Goal: Task Accomplishment & Management: Complete application form

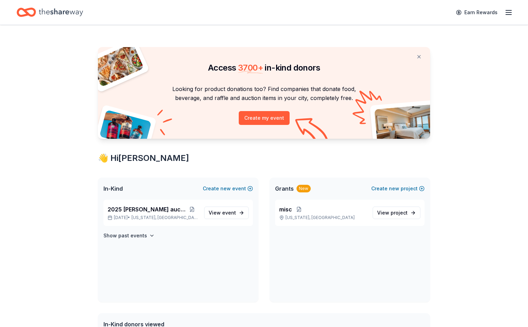
scroll to position [35, 0]
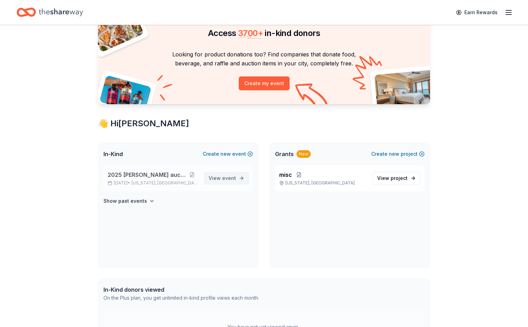
click at [217, 178] on span "View event" at bounding box center [222, 178] width 27 height 8
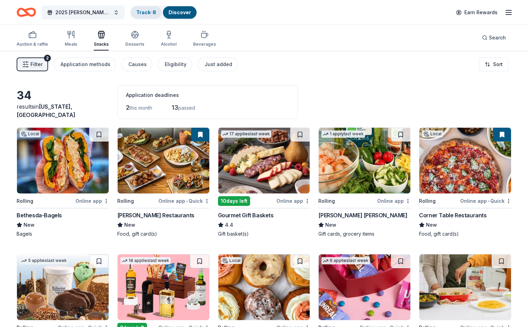
click at [143, 12] on link "Track · 8" at bounding box center [146, 12] width 20 height 6
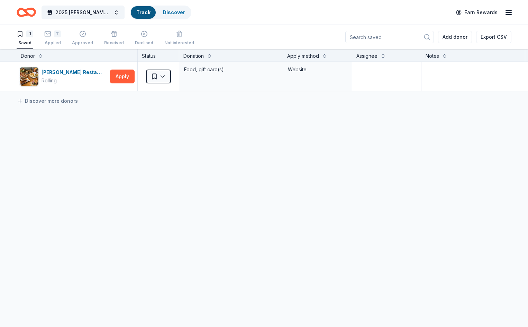
scroll to position [0, 0]
click at [61, 34] on div "7" at bounding box center [57, 33] width 7 height 7
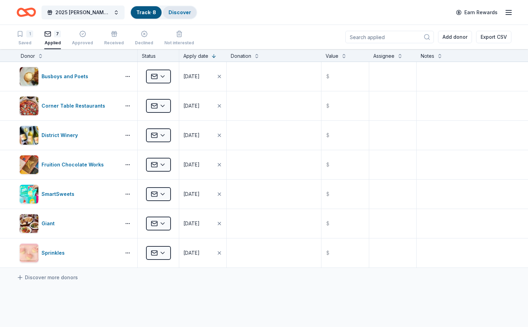
click at [177, 13] on link "Discover" at bounding box center [179, 12] width 22 height 6
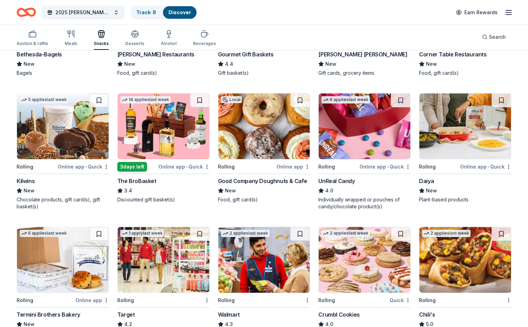
scroll to position [173, 0]
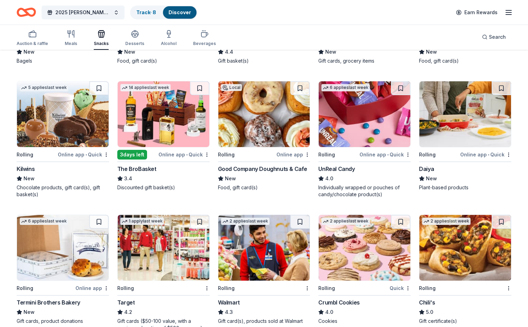
click at [149, 168] on div "The BroBasket" at bounding box center [136, 169] width 39 height 8
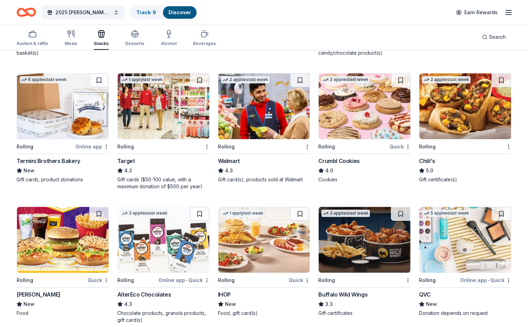
scroll to position [303, 0]
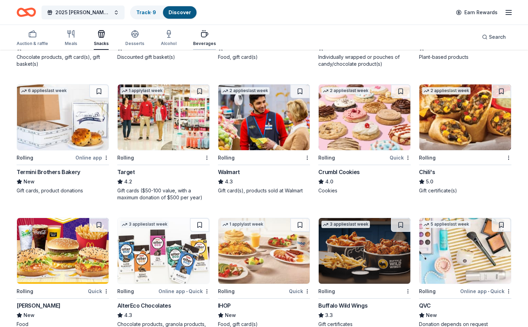
click at [209, 34] on icon "button" at bounding box center [204, 34] width 8 height 8
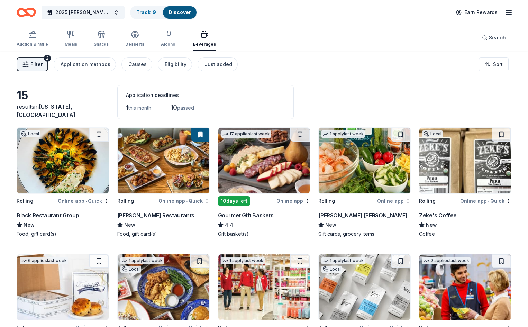
click at [460, 201] on div "Online app • Quick" at bounding box center [485, 200] width 51 height 9
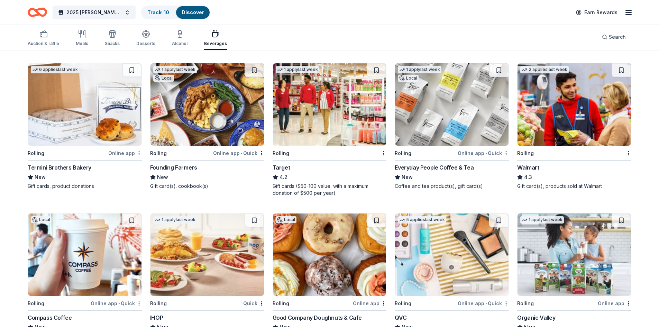
scroll to position [241, 0]
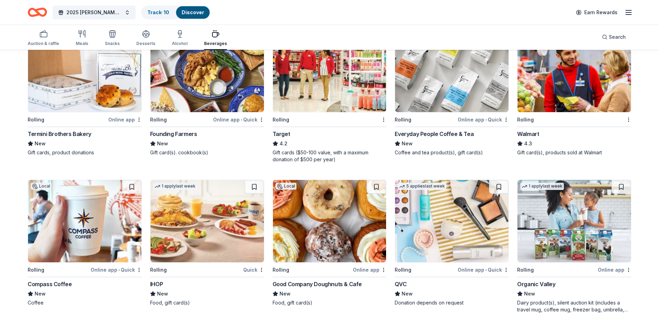
click at [250, 270] on div "Quick" at bounding box center [253, 269] width 21 height 9
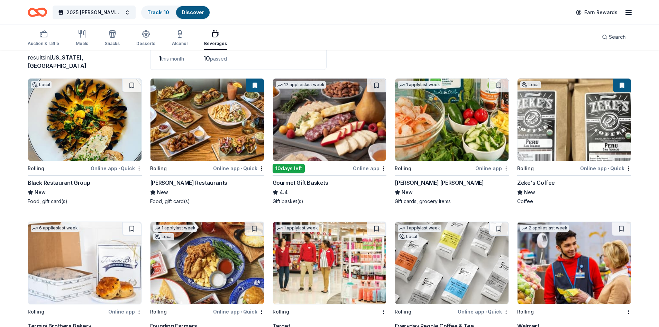
scroll to position [34, 0]
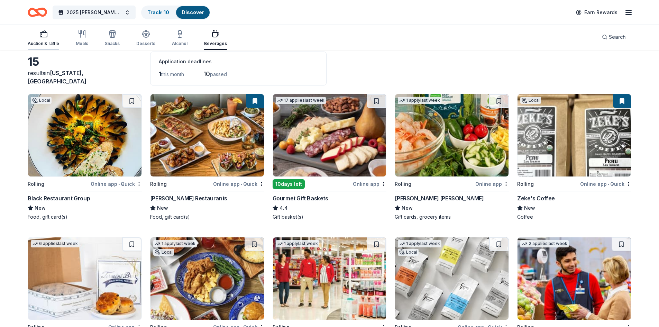
click at [41, 37] on rect "button" at bounding box center [43, 35] width 7 height 4
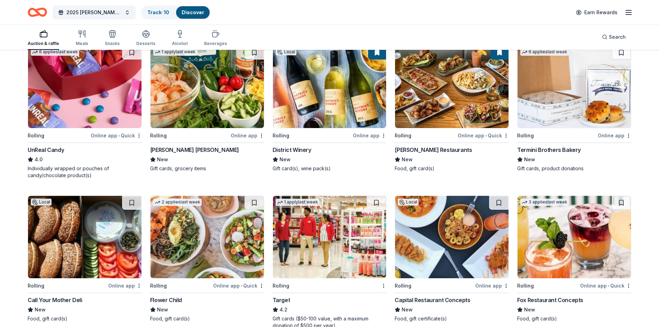
scroll to position [380, 0]
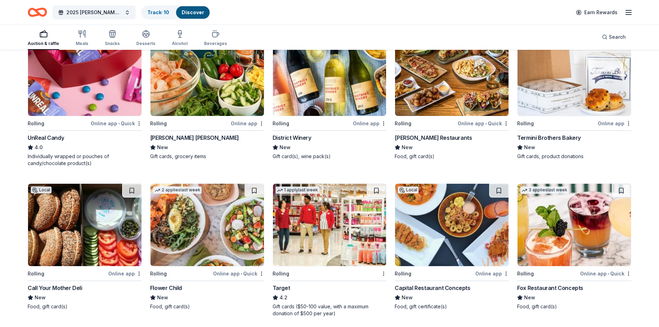
click at [366, 123] on div "Online app" at bounding box center [370, 123] width 34 height 9
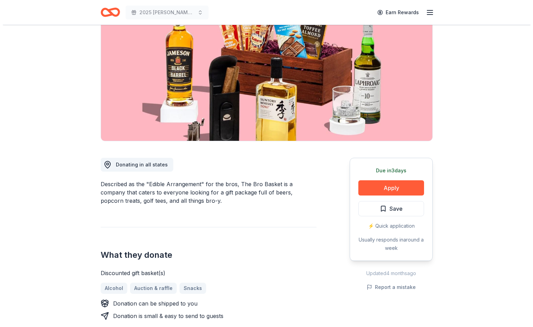
scroll to position [104, 0]
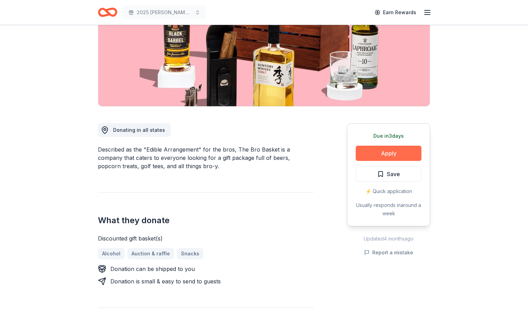
click at [386, 153] on button "Apply" at bounding box center [389, 153] width 66 height 15
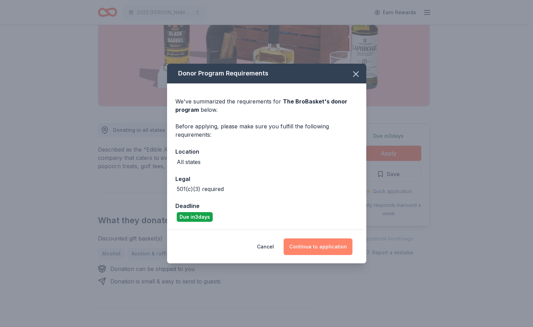
click at [321, 248] on button "Continue to application" at bounding box center [318, 246] width 69 height 17
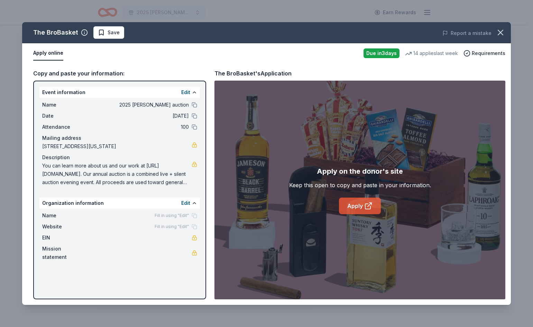
click at [351, 205] on link "Apply" at bounding box center [360, 206] width 42 height 17
click at [108, 31] on span "Save" at bounding box center [114, 32] width 12 height 8
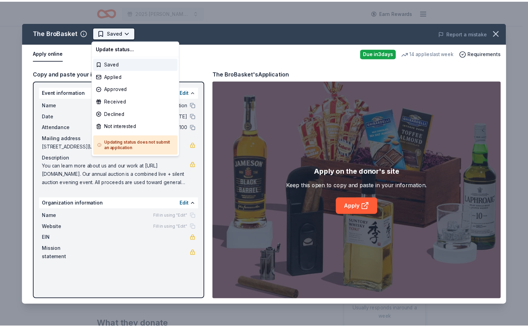
scroll to position [0, 0]
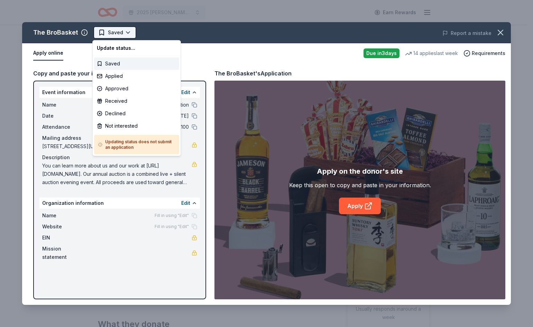
click at [113, 34] on html "2025 WES auction Earn Rewards Due in 3 days Share The BroBasket 3.4 • 19 review…" at bounding box center [266, 163] width 533 height 327
click at [111, 77] on div "Applied" at bounding box center [136, 76] width 85 height 12
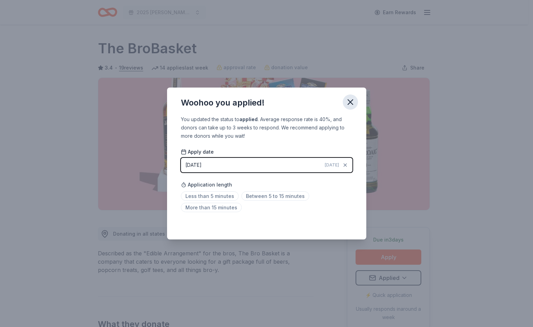
click at [350, 102] on icon "button" at bounding box center [350, 102] width 5 height 5
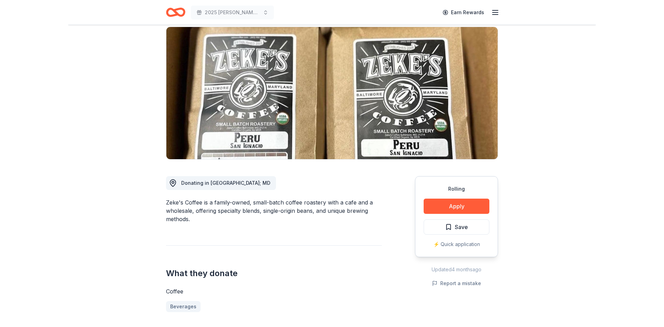
scroll to position [69, 0]
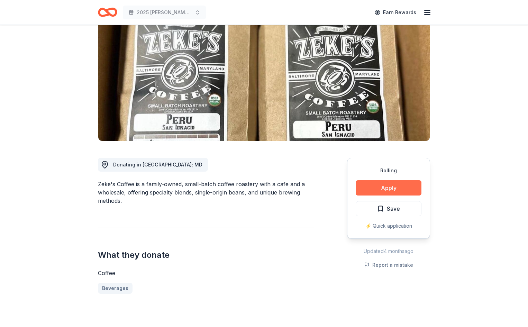
click at [388, 189] on button "Apply" at bounding box center [389, 187] width 66 height 15
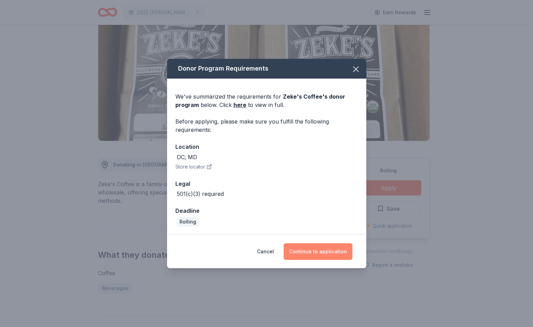
click at [321, 254] on button "Continue to application" at bounding box center [318, 251] width 69 height 17
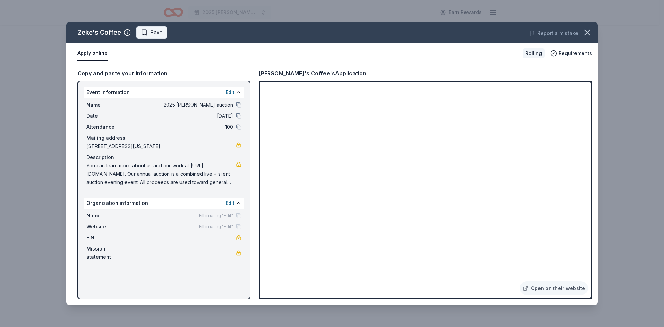
click at [150, 35] on span "Save" at bounding box center [156, 32] width 12 height 8
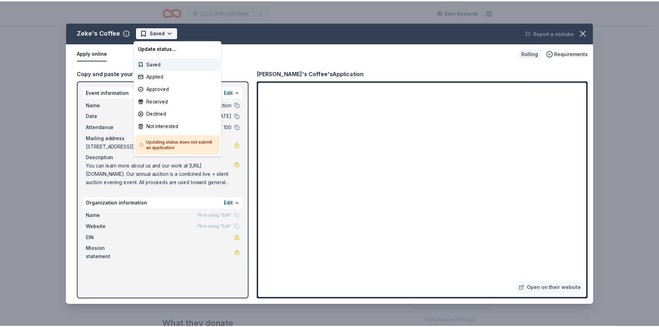
scroll to position [0, 0]
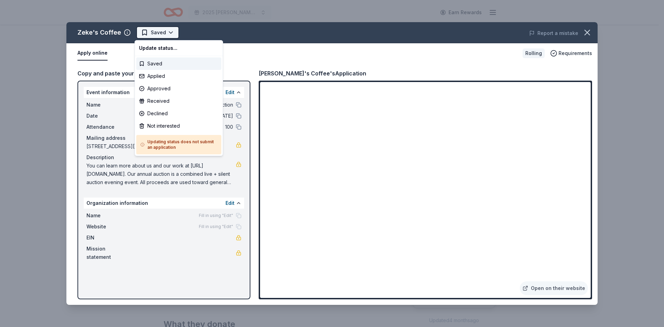
click at [151, 34] on html "2025 WES auction Earn Rewards Rolling Share Zeke's Coffee New Share Donating in…" at bounding box center [332, 163] width 664 height 327
click at [156, 76] on div "Applied" at bounding box center [178, 76] width 85 height 12
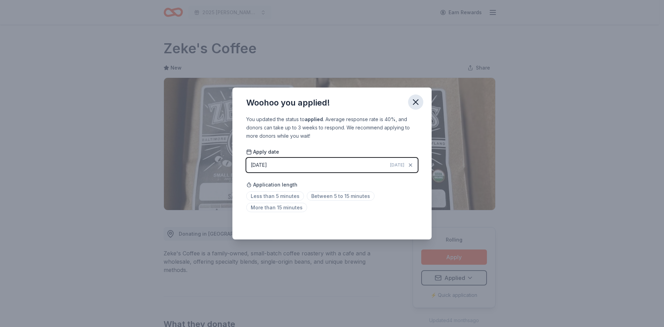
click at [414, 101] on icon "button" at bounding box center [415, 102] width 5 height 5
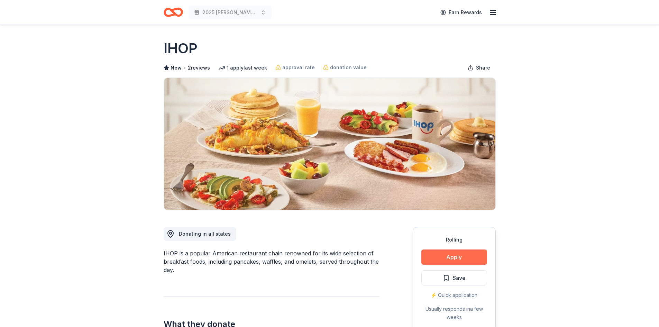
click at [447, 257] on button "Apply" at bounding box center [454, 256] width 66 height 15
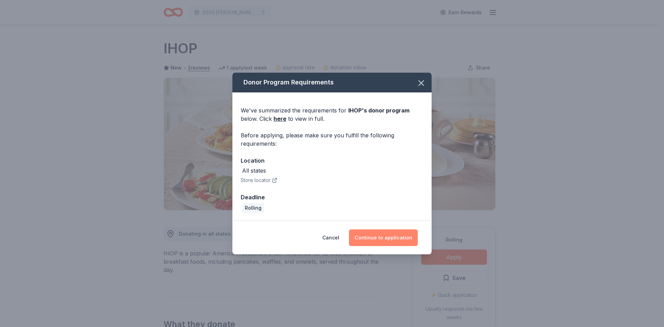
click at [375, 240] on button "Continue to application" at bounding box center [383, 237] width 69 height 17
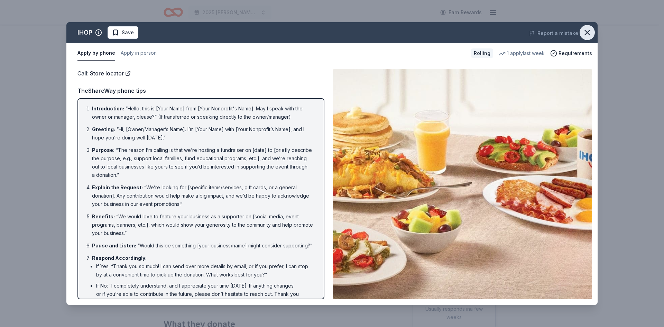
click at [588, 34] on icon "button" at bounding box center [587, 32] width 5 height 5
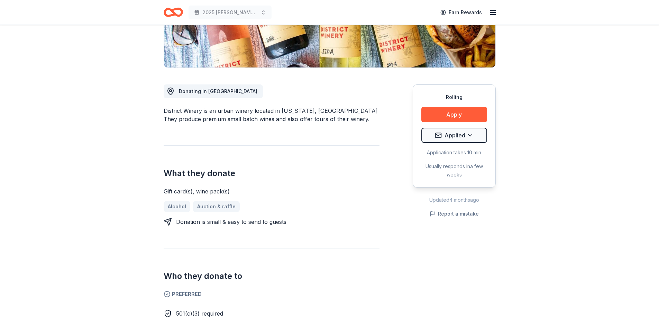
scroll to position [138, 0]
